Goal: Transaction & Acquisition: Download file/media

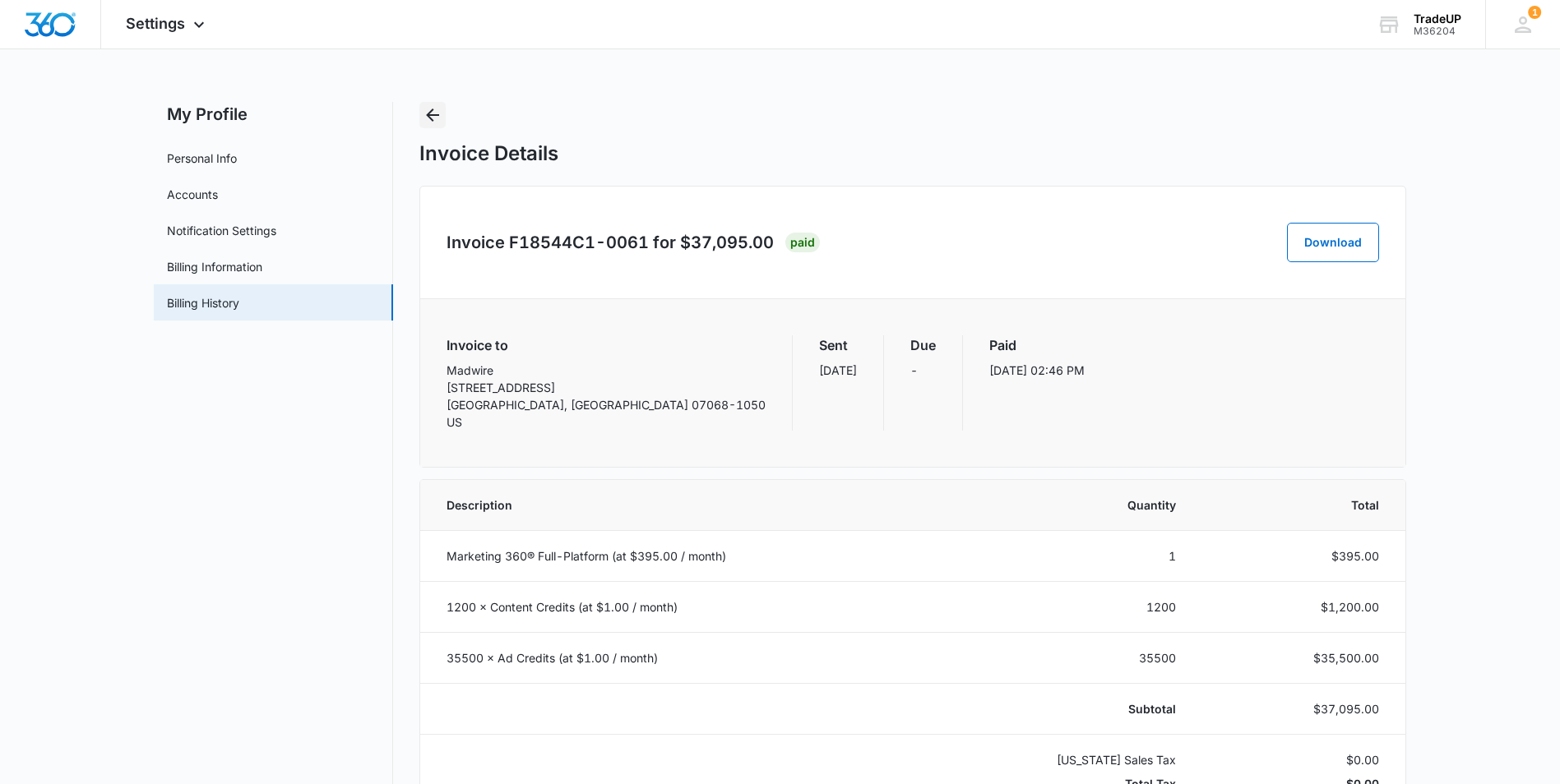
click at [431, 111] on icon "Back" at bounding box center [432, 115] width 20 height 20
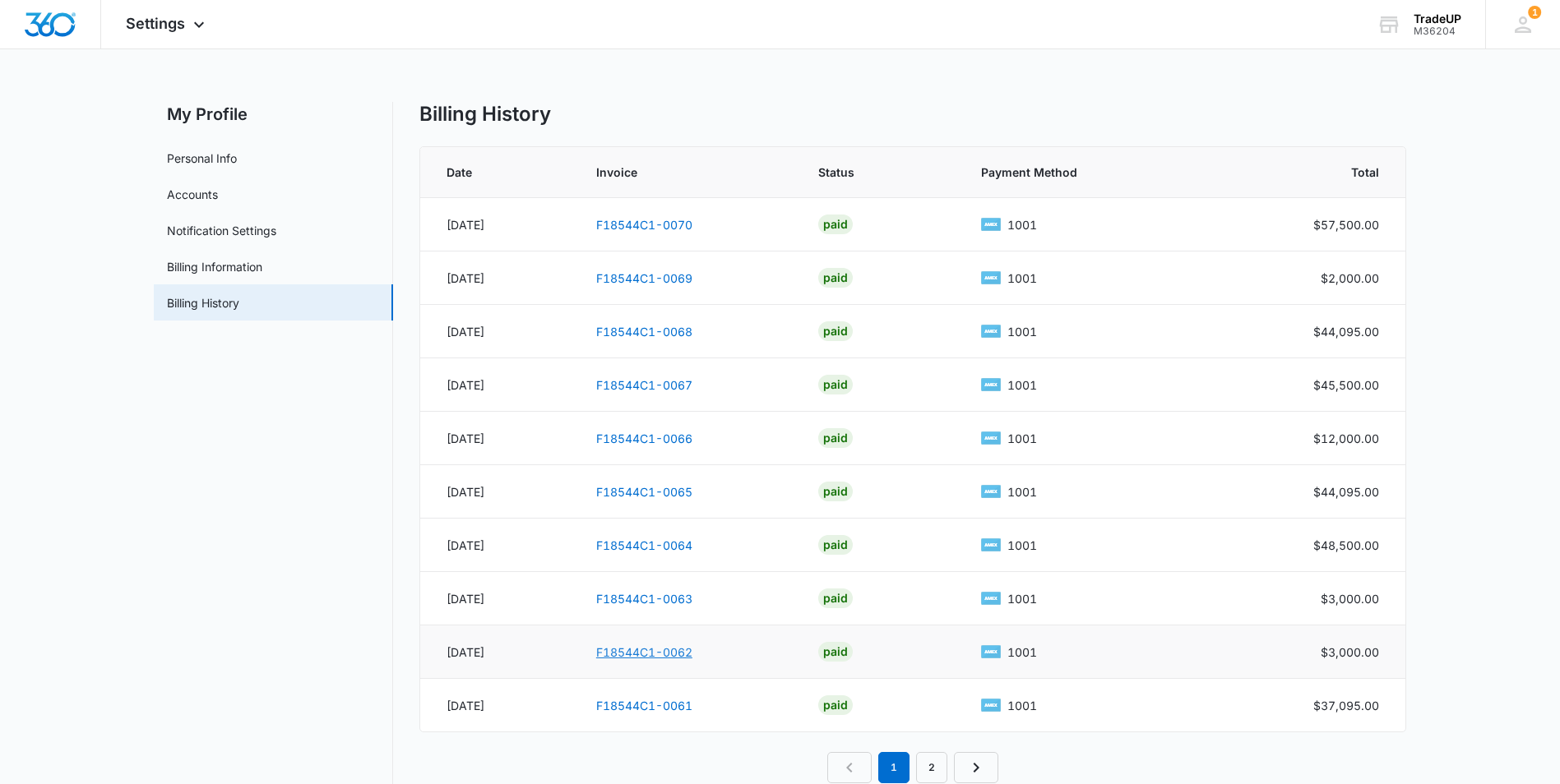
click at [680, 649] on link "F18544C1-0062" at bounding box center [645, 652] width 96 height 14
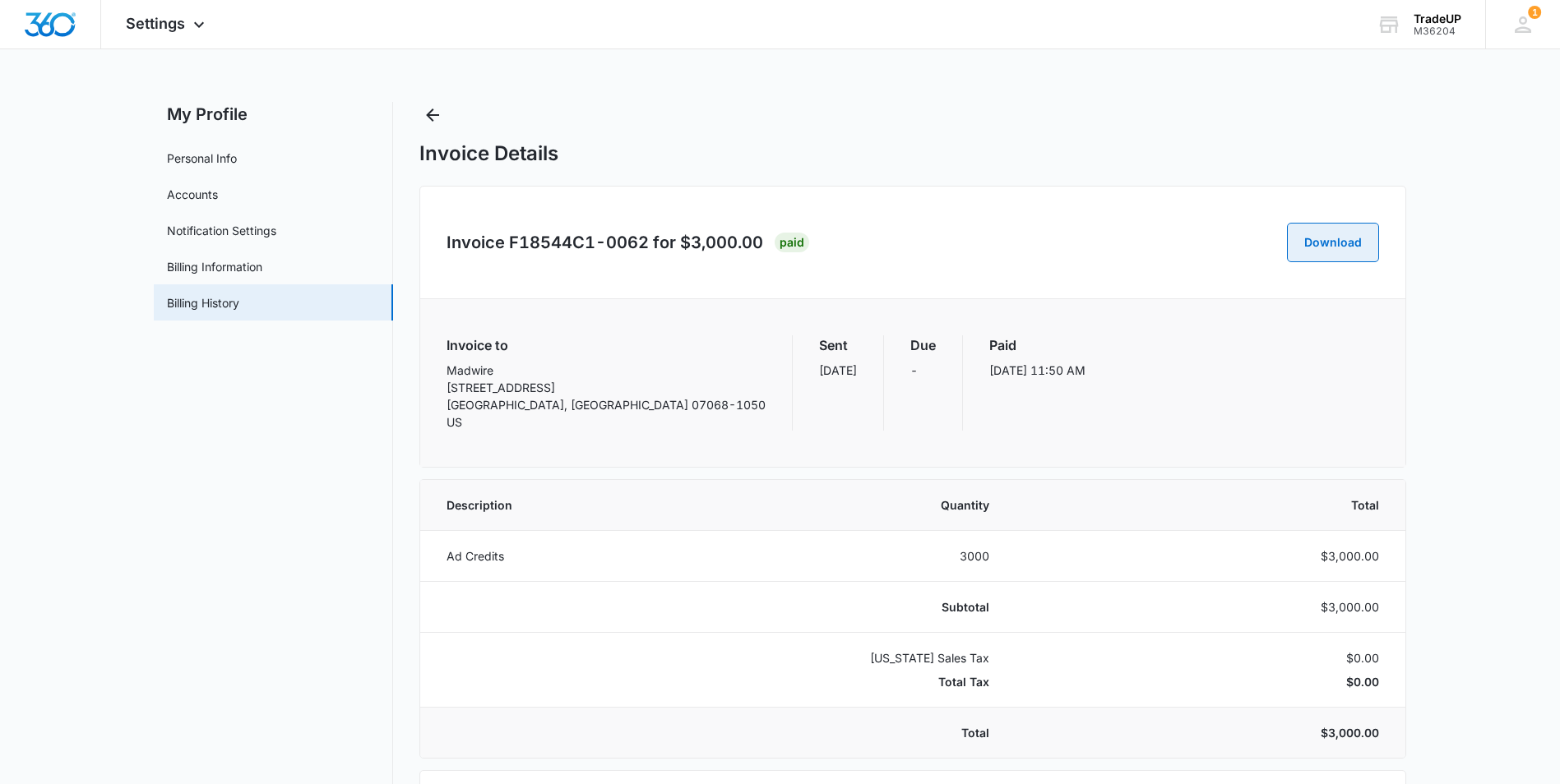
click at [1365, 243] on button "Download" at bounding box center [1333, 242] width 92 height 39
click at [1334, 254] on button "Download" at bounding box center [1333, 242] width 92 height 39
click at [426, 114] on icon "Back" at bounding box center [432, 115] width 20 height 20
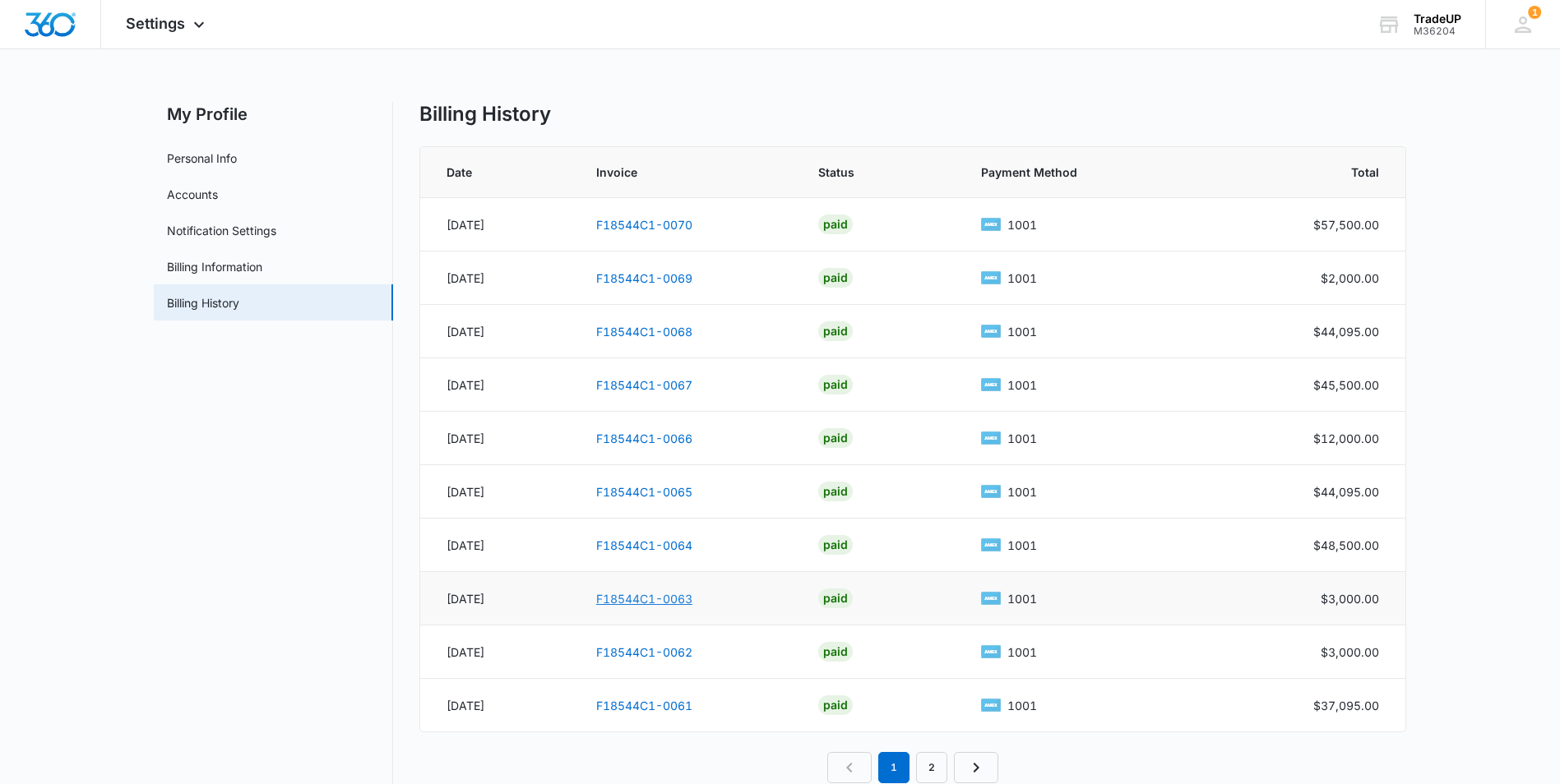
click at [663, 597] on link "F18544C1-0063" at bounding box center [645, 599] width 96 height 14
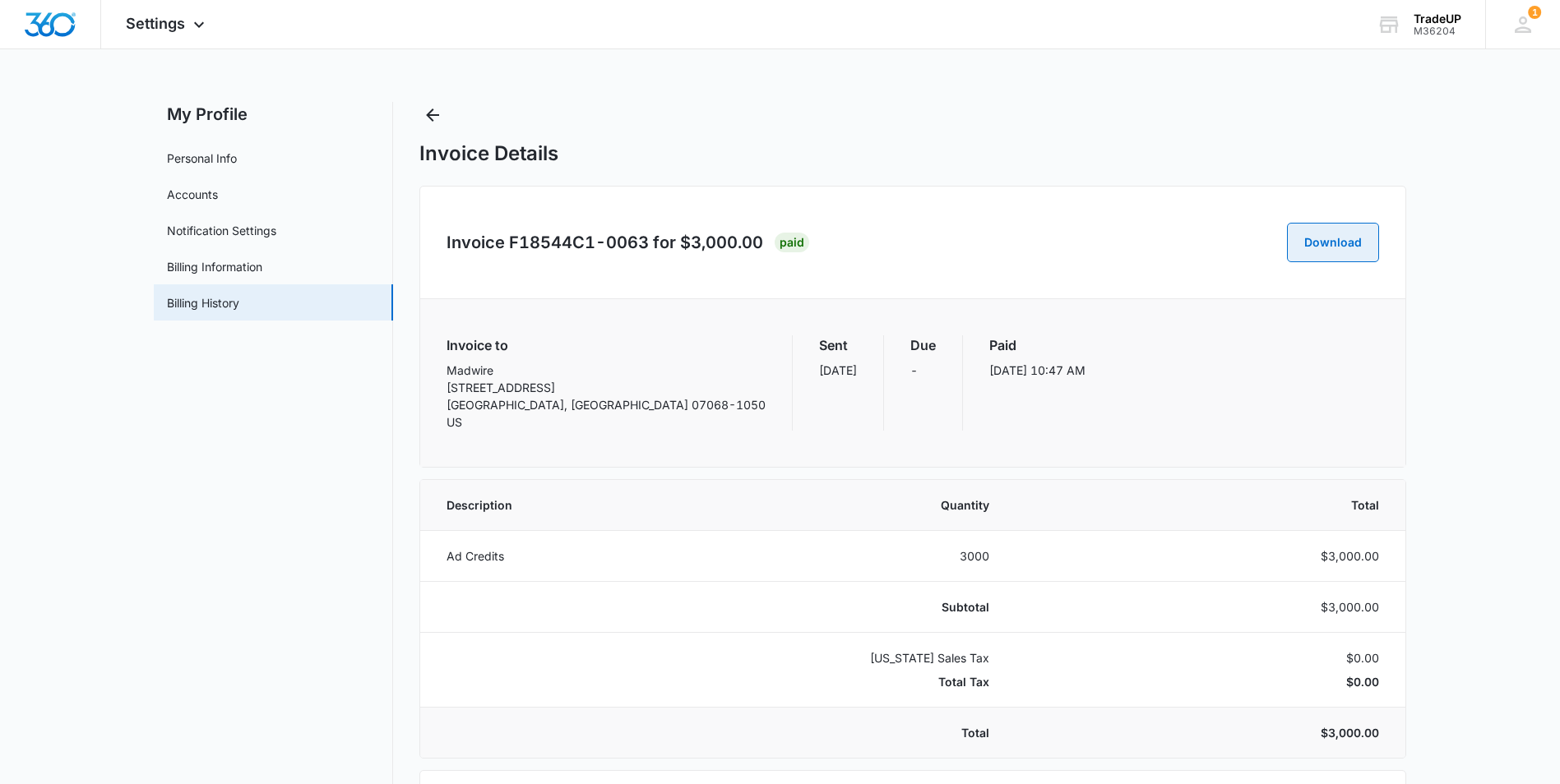
click at [1339, 236] on button "Download" at bounding box center [1333, 242] width 92 height 39
click at [433, 120] on icon "Back" at bounding box center [432, 115] width 13 height 13
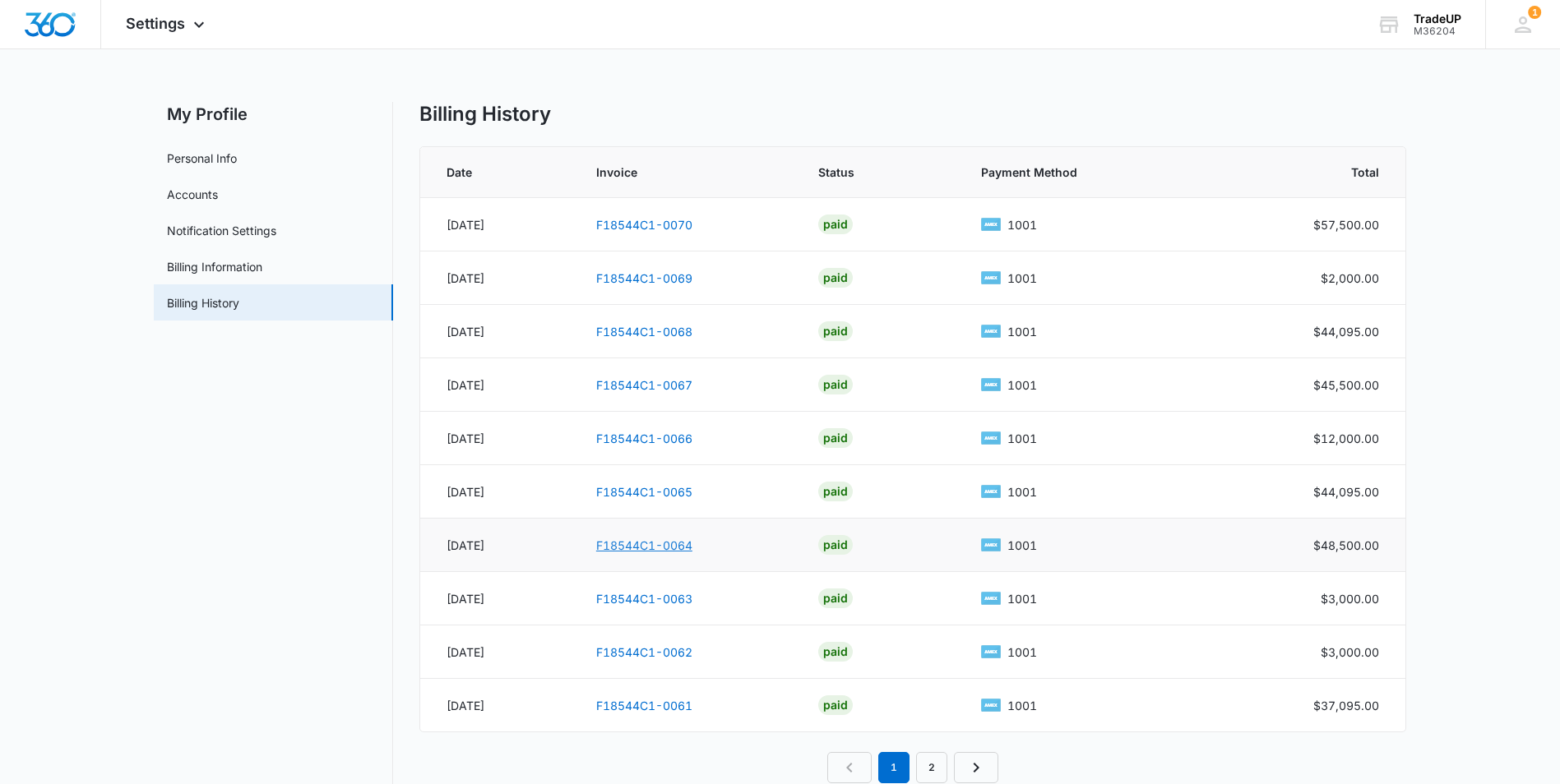
click at [636, 549] on link "F18544C1-0064" at bounding box center [645, 546] width 96 height 14
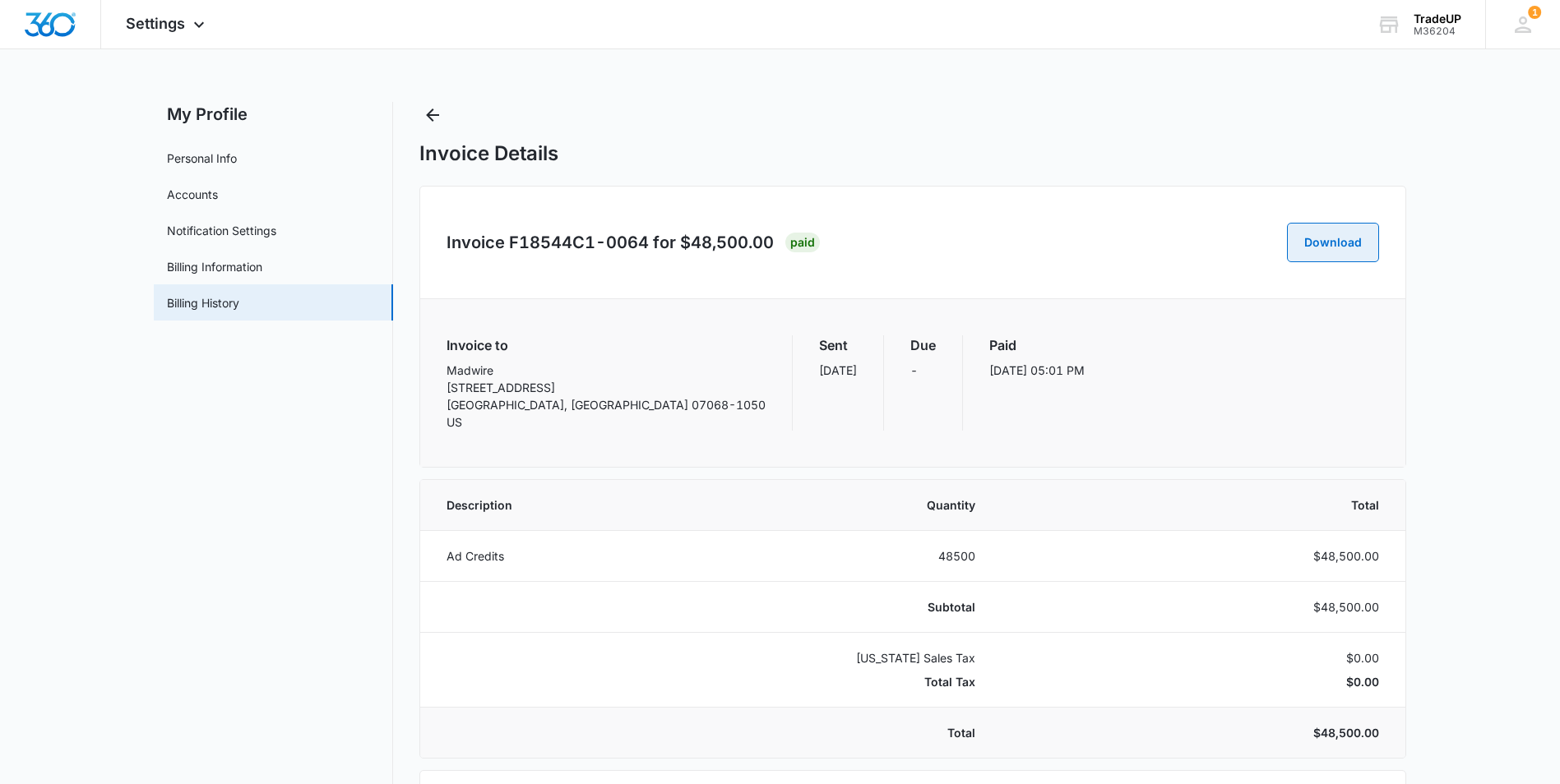
click at [1334, 239] on button "Download" at bounding box center [1333, 242] width 92 height 39
click at [957, 86] on div "Settings Apps Reputation Websites Forms CRM Email Social Shop Payments POS Cont…" at bounding box center [780, 517] width 1560 height 1033
